Goal: Navigation & Orientation: Find specific page/section

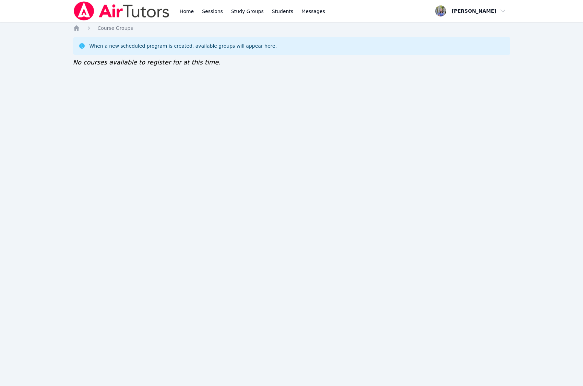
click at [442, 321] on div "Home Sessions Study Groups Students Messages Open user menu [PERSON_NAME] Open …" at bounding box center [291, 193] width 583 height 386
